Goal: Transaction & Acquisition: Purchase product/service

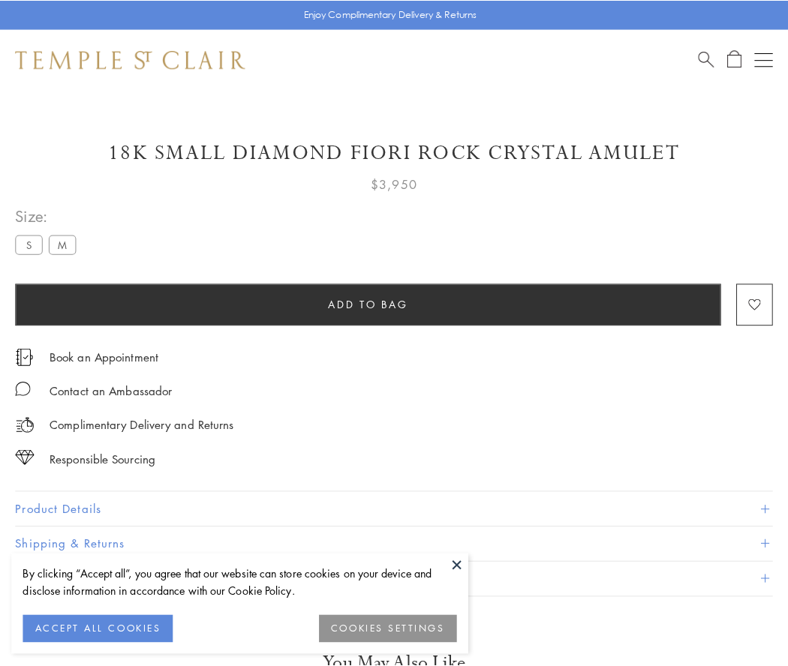
scroll to position [89, 0]
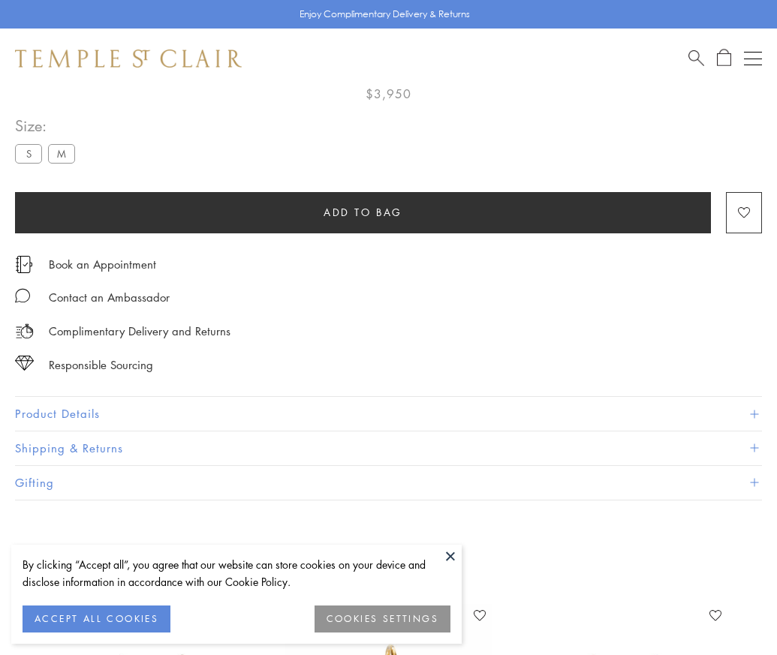
click at [362, 210] on span "Add to bag" at bounding box center [362, 212] width 79 height 17
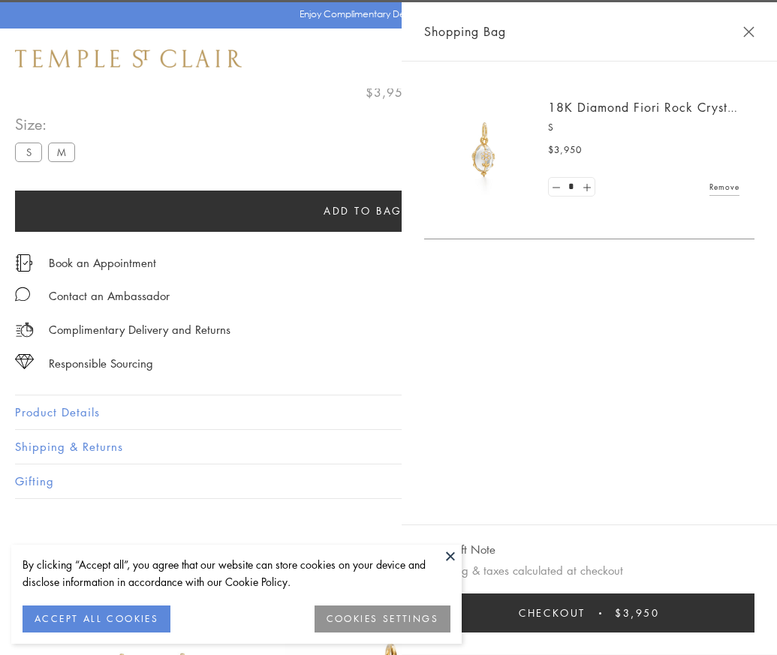
click at [754, 624] on button "Checkout $3,950" at bounding box center [589, 613] width 330 height 39
